Goal: Navigation & Orientation: Find specific page/section

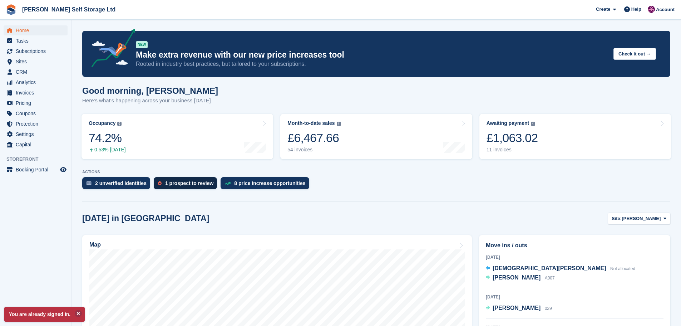
click at [192, 180] on div "1 prospect to review" at bounding box center [189, 183] width 48 height 6
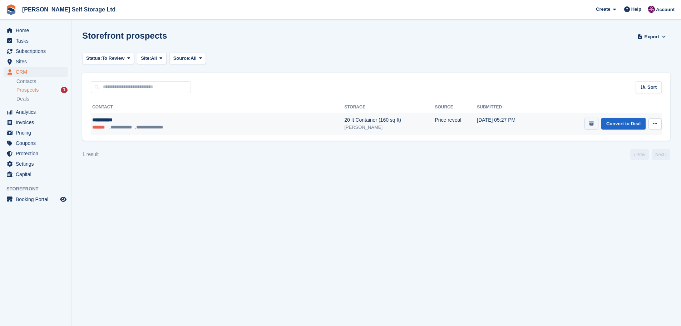
click at [592, 128] on button "submit" at bounding box center [592, 124] width 14 height 12
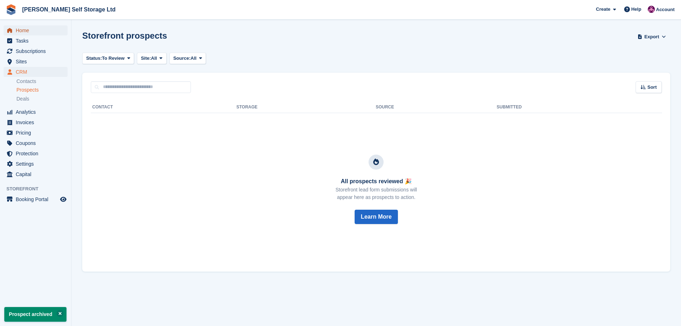
click at [25, 32] on span "Home" at bounding box center [37, 30] width 43 height 10
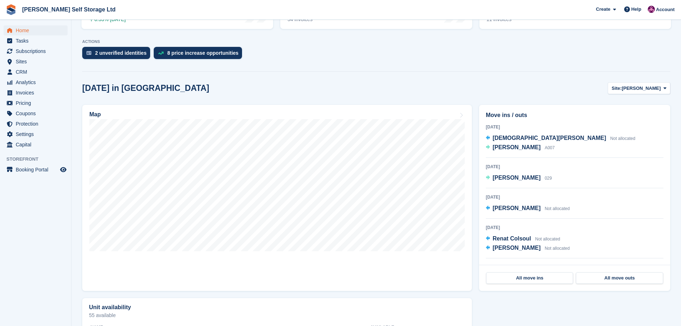
scroll to position [107, 0]
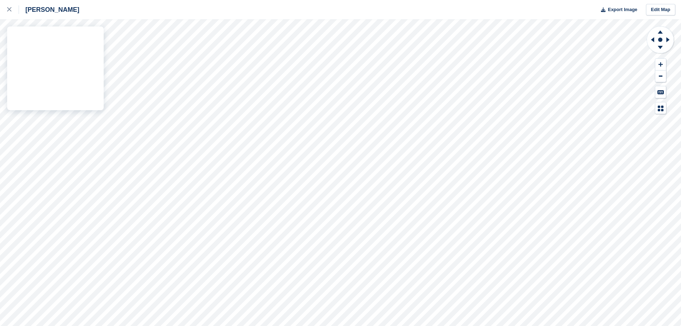
click at [21, 106] on div "Crosby Export Image Edit Map" at bounding box center [340, 163] width 681 height 326
click at [41, 48] on div "Crosby Export Image Edit Map" at bounding box center [340, 163] width 681 height 326
click at [10, 9] on icon at bounding box center [9, 9] width 4 height 4
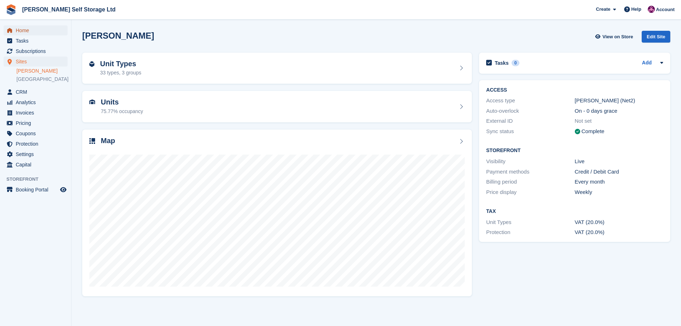
click at [29, 32] on span "Home" at bounding box center [37, 30] width 43 height 10
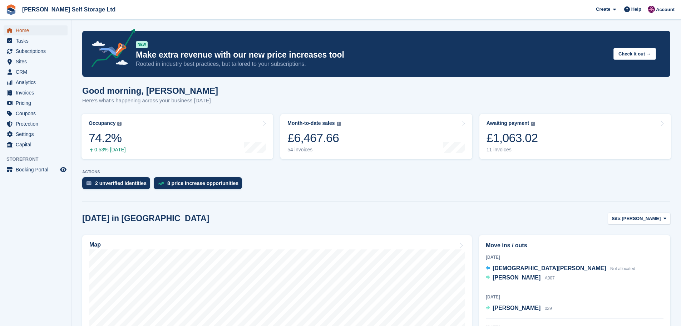
click at [23, 27] on span "Home" at bounding box center [37, 30] width 43 height 10
